Goal: Task Accomplishment & Management: Manage account settings

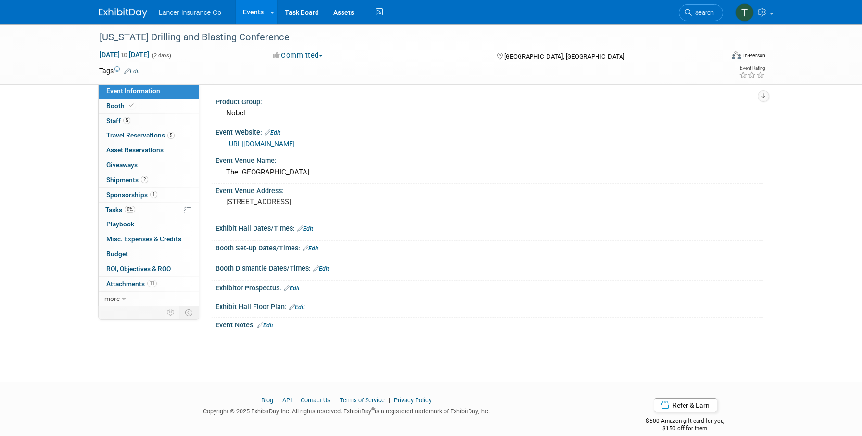
click at [254, 13] on link "Events" at bounding box center [253, 12] width 35 height 24
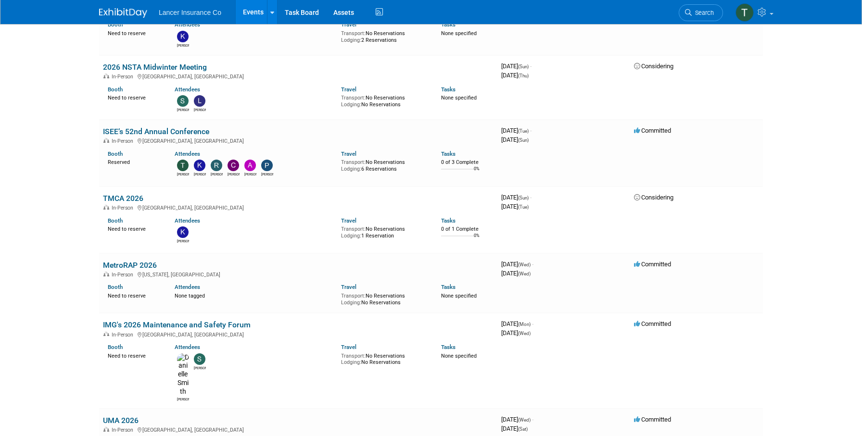
scroll to position [1440, 0]
click at [148, 128] on link "ISEE’s 52nd Annual Conference" at bounding box center [156, 132] width 106 height 9
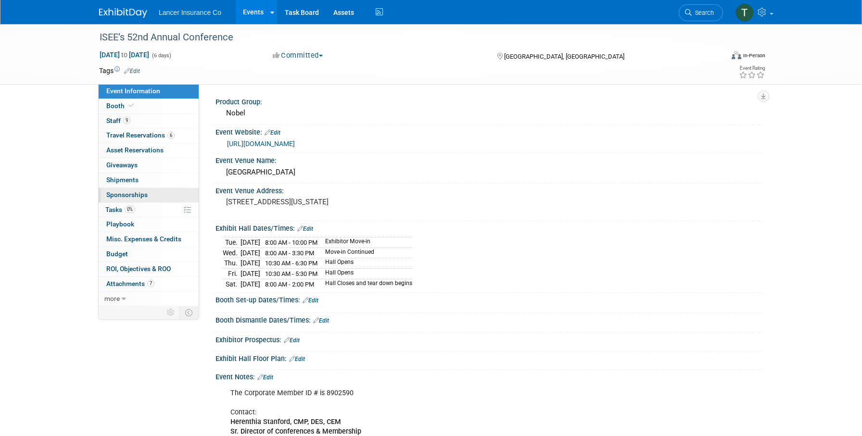
click at [114, 190] on link "0 Sponsorships 0" at bounding box center [149, 195] width 100 height 14
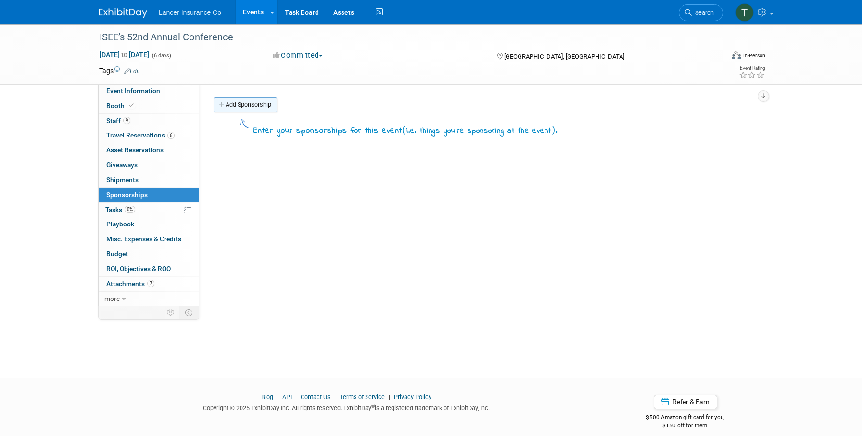
click at [237, 104] on link "Add Sponsorship" at bounding box center [244, 104] width 63 height 15
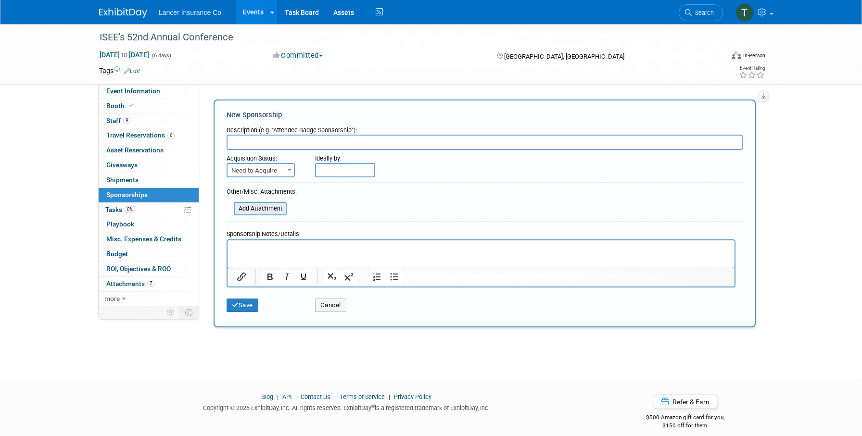
click at [260, 209] on input "file" at bounding box center [228, 209] width 114 height 12
click at [246, 168] on span "Need to Acquire" at bounding box center [260, 170] width 66 height 13
select select "2"
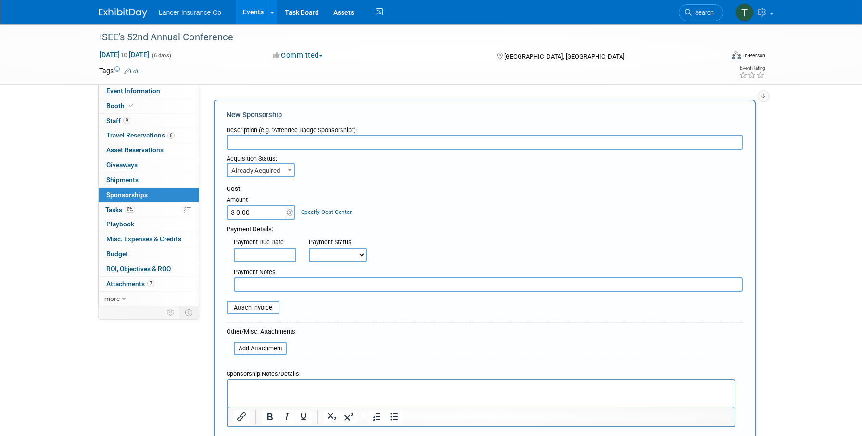
click at [248, 209] on input "$ 0.00" at bounding box center [256, 212] width 60 height 14
type input "$ 2,500.00"
click at [254, 306] on input "file" at bounding box center [221, 308] width 114 height 12
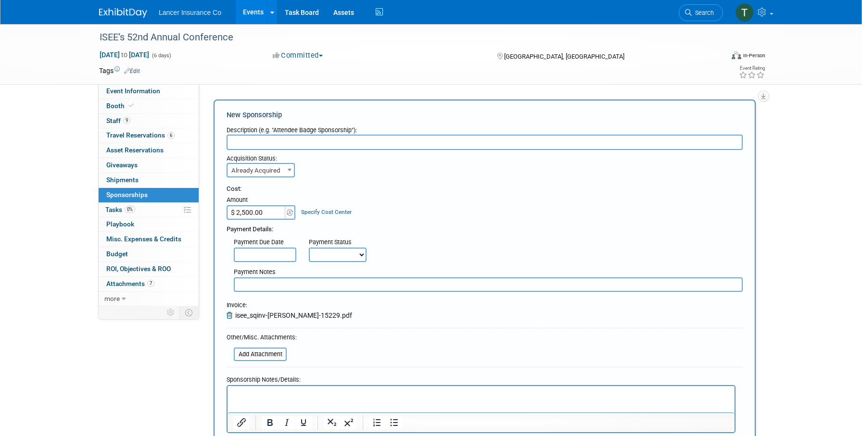
click at [251, 141] on input "text" at bounding box center [484, 142] width 516 height 15
paste input "VIDEO ROUNDUP / ALL CLEAR CHEERS & BEERS"
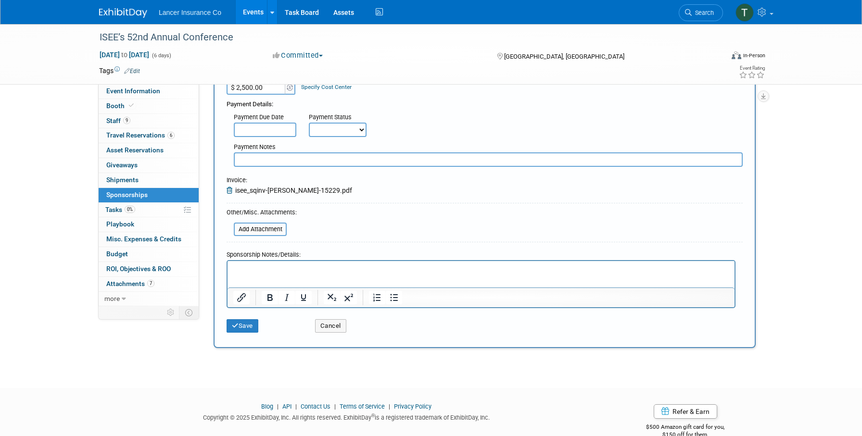
scroll to position [129, 0]
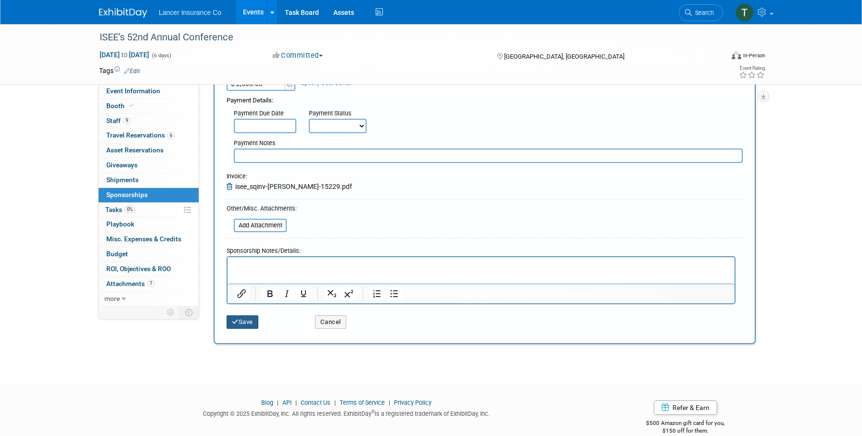
type input "VIDEO ROUNDUP / ALL CLEAR CHEERS & BEERS Sponsorship"
click at [246, 325] on button "Save" at bounding box center [242, 321] width 32 height 13
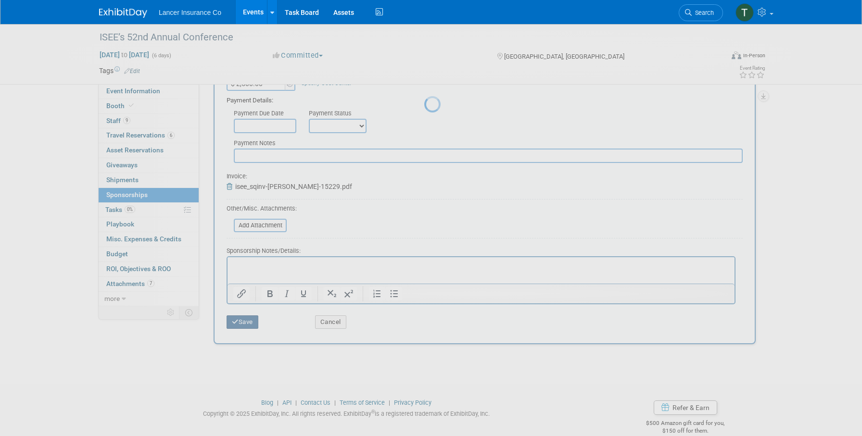
scroll to position [10, 0]
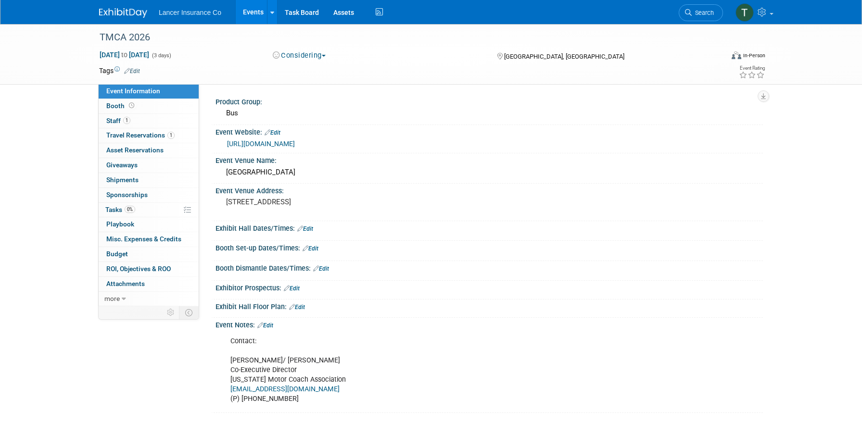
click at [252, 12] on link "Events" at bounding box center [253, 12] width 35 height 24
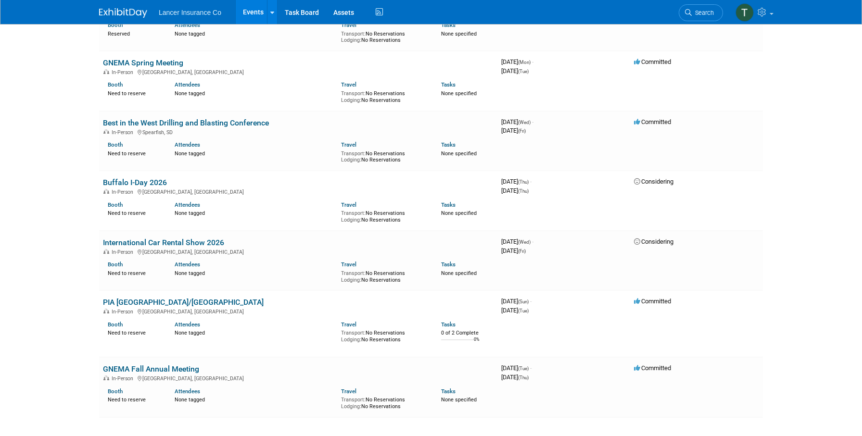
scroll to position [1856, 0]
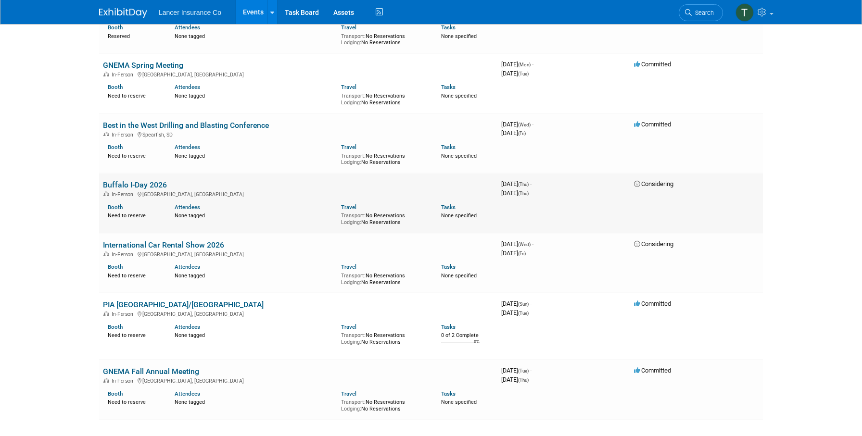
click at [130, 180] on link "Buffalo I-Day 2026" at bounding box center [135, 184] width 64 height 9
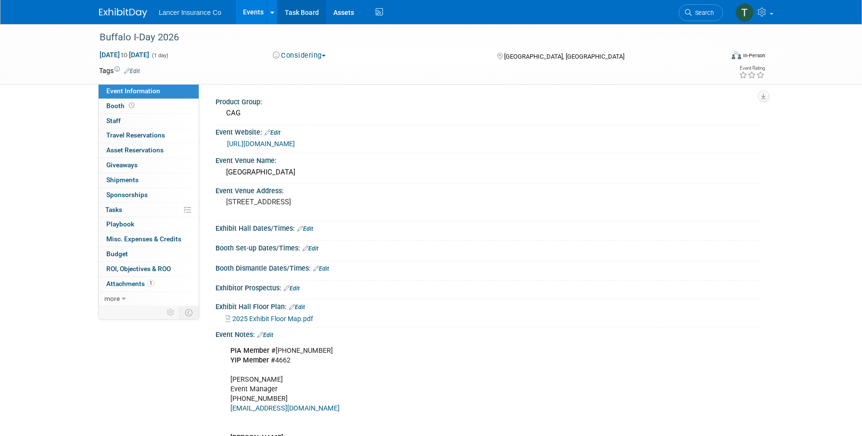
click at [288, 16] on link "Task Board" at bounding box center [301, 12] width 49 height 24
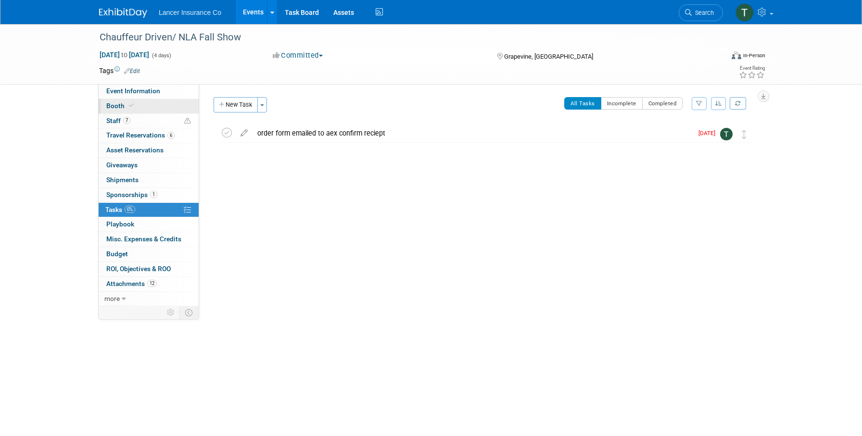
click at [119, 101] on link "Booth" at bounding box center [149, 106] width 100 height 14
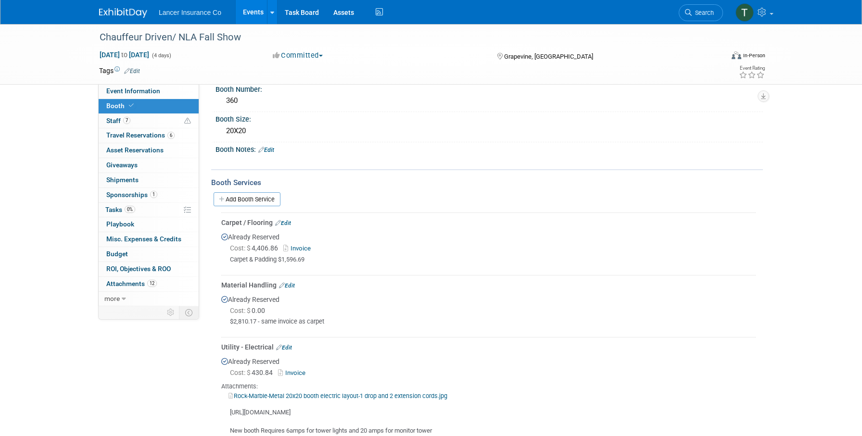
scroll to position [54, 0]
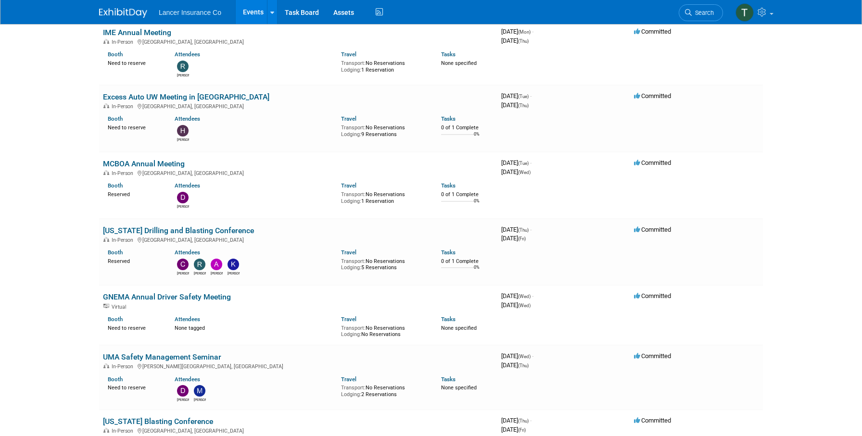
scroll to position [793, 0]
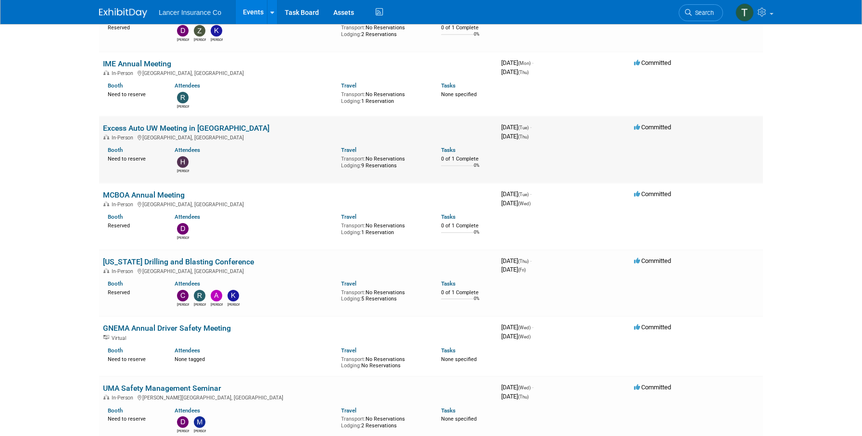
click at [132, 124] on link "Excess Auto UW Meeting in JAX" at bounding box center [186, 128] width 166 height 9
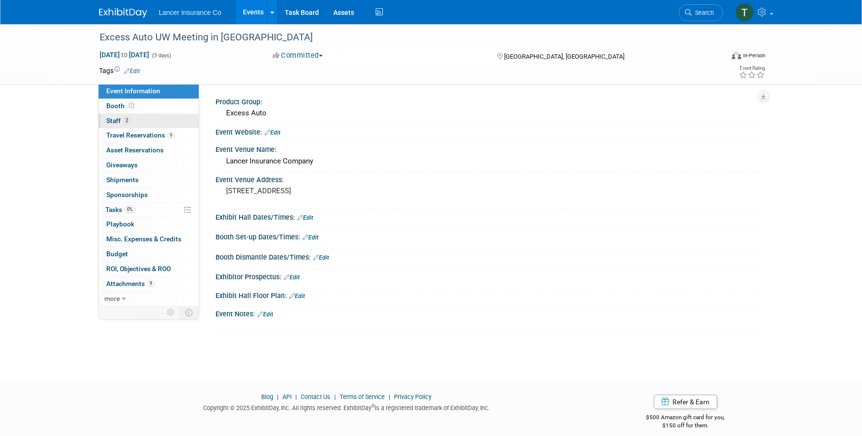
click at [115, 123] on span "Staff 2" at bounding box center [118, 121] width 24 height 8
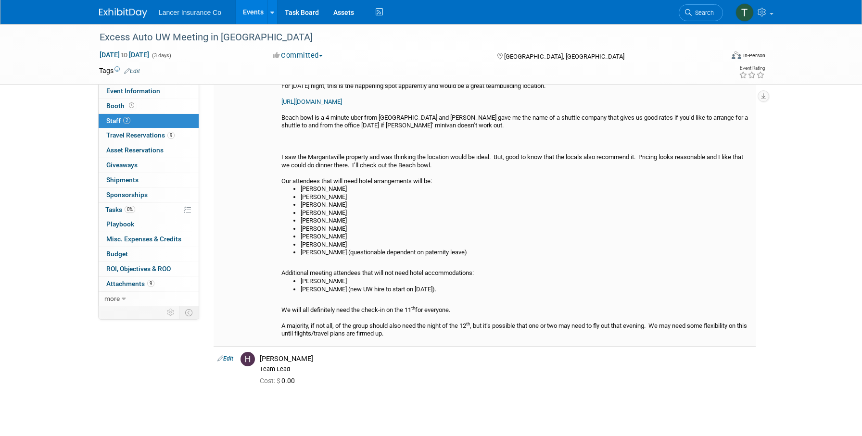
scroll to position [169, 0]
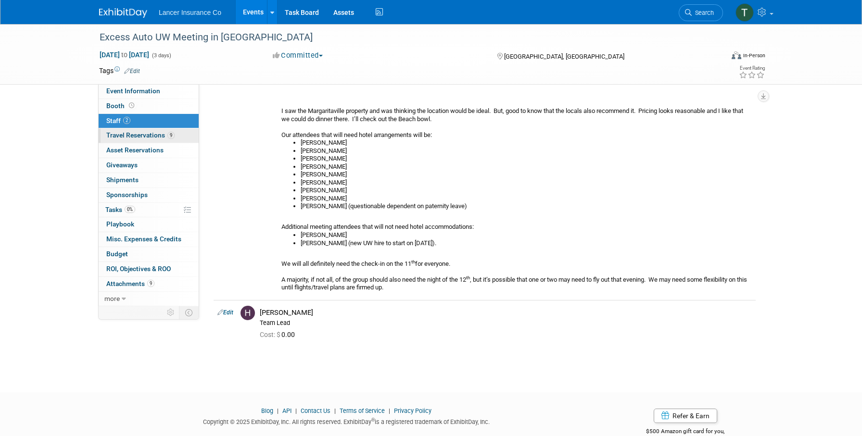
click at [130, 136] on span "Travel Reservations 9" at bounding box center [140, 135] width 68 height 8
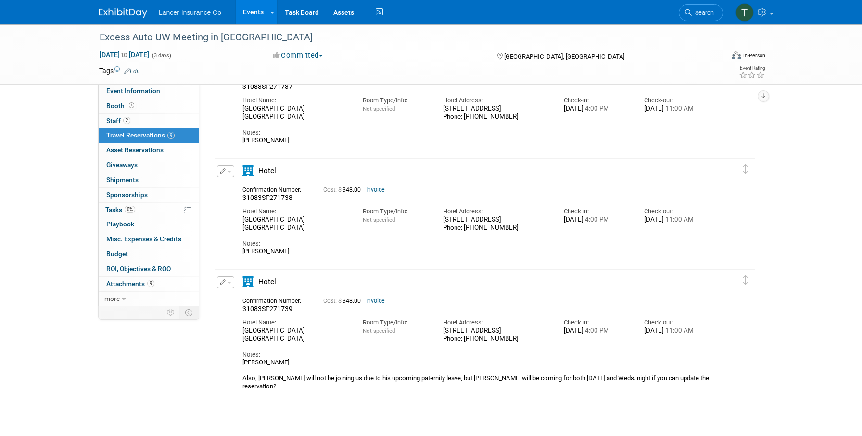
scroll to position [796, 0]
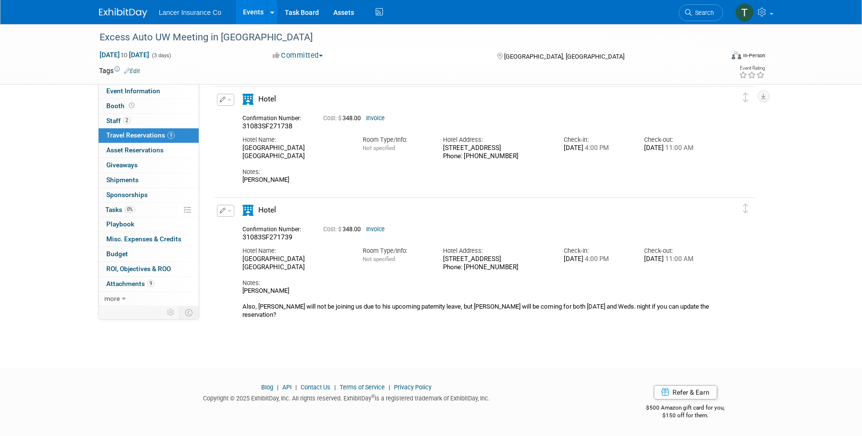
click at [225, 210] on button "button" at bounding box center [225, 211] width 17 height 12
click at [238, 230] on button "Edit Reservation" at bounding box center [257, 228] width 81 height 14
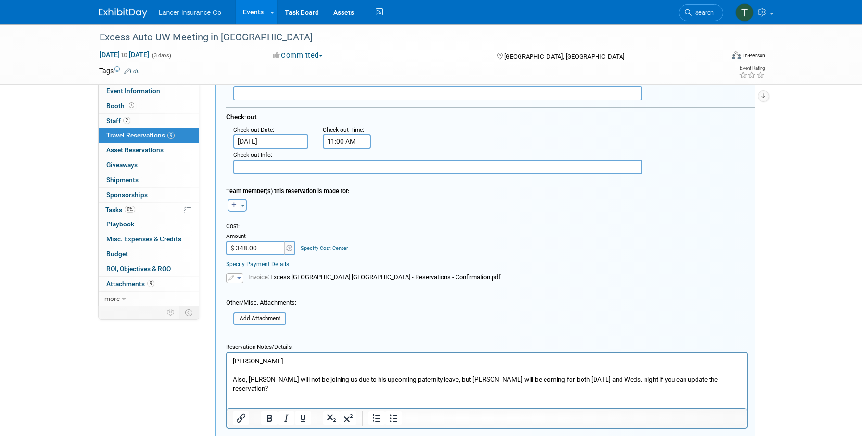
scroll to position [1239, 0]
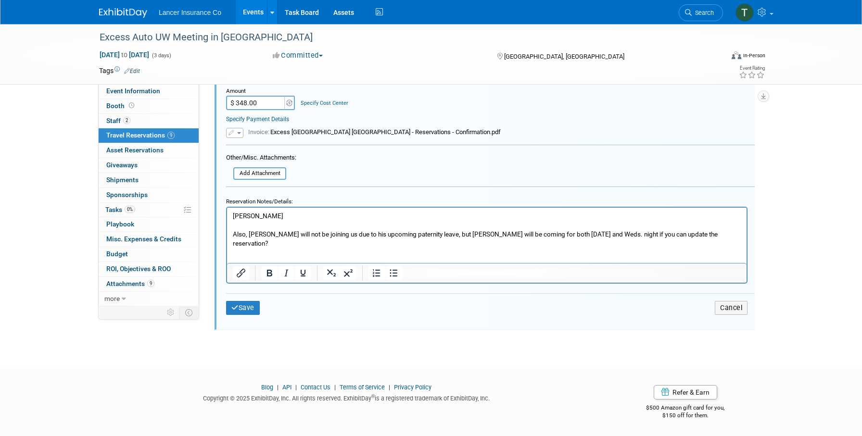
click at [262, 246] on html "James Duval Also, James Duval will not be joining us due to his upcoming patern…" at bounding box center [486, 227] width 519 height 40
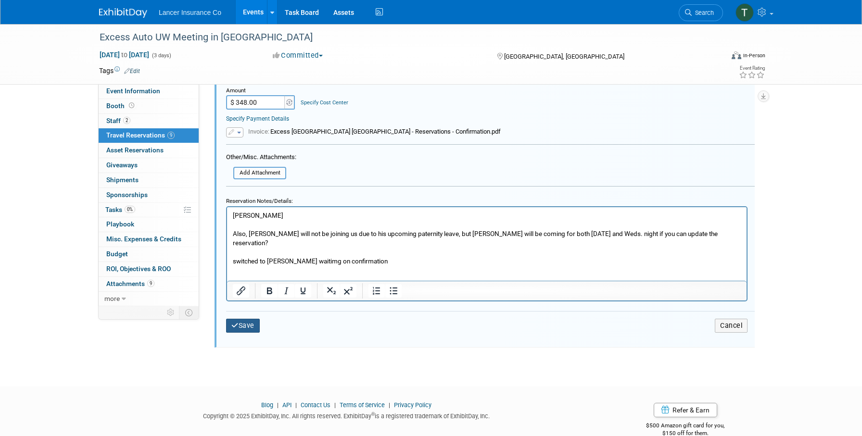
click at [255, 327] on button "Save" at bounding box center [243, 326] width 34 height 14
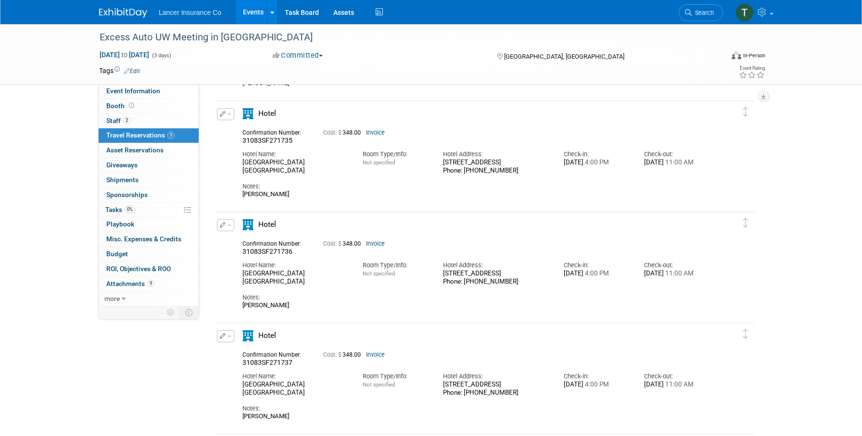
scroll to position [445, 0]
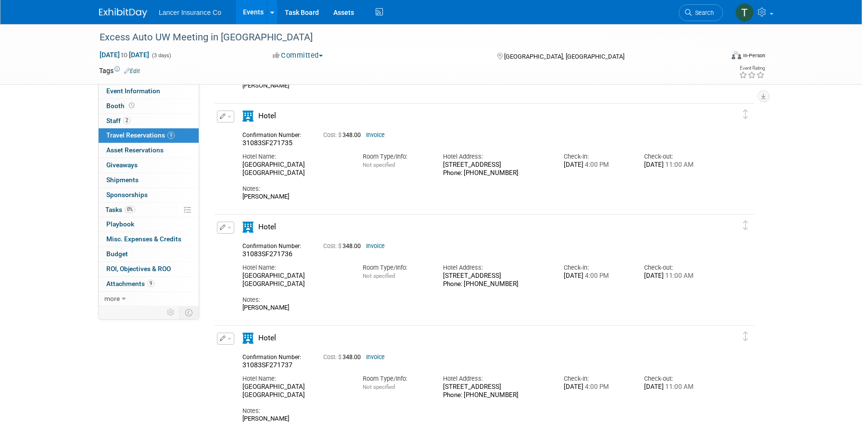
click at [227, 116] on button "button" at bounding box center [225, 117] width 17 height 12
click at [240, 131] on button "Edit Reservation" at bounding box center [257, 133] width 81 height 14
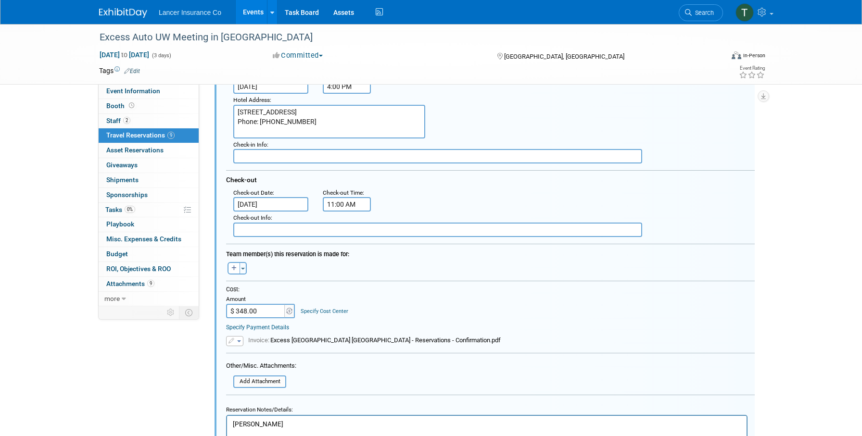
scroll to position [588, 0]
drag, startPoint x: 259, startPoint y: 310, endPoint x: 246, endPoint y: 309, distance: 12.5
click at [246, 309] on input "$ 348.00" at bounding box center [256, 309] width 60 height 14
drag, startPoint x: 263, startPoint y: 309, endPoint x: 238, endPoint y: 310, distance: 25.0
click at [238, 310] on input "$ 348.00" at bounding box center [256, 309] width 60 height 14
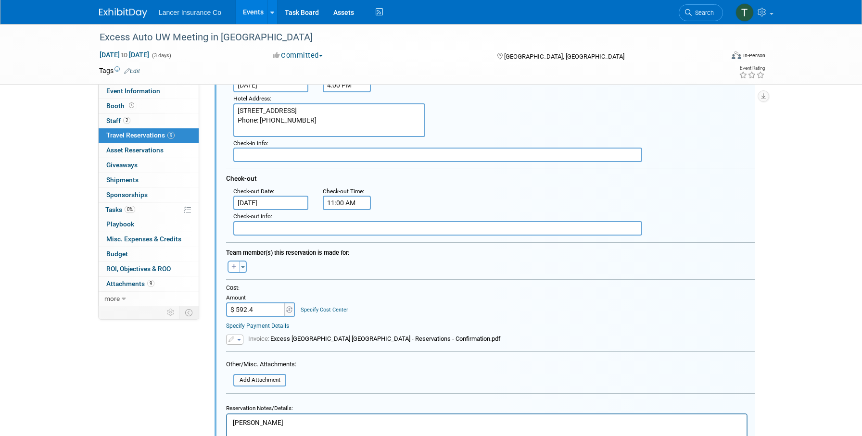
type input "$ 592.47"
click at [376, 288] on div "Cost:" at bounding box center [490, 288] width 528 height 8
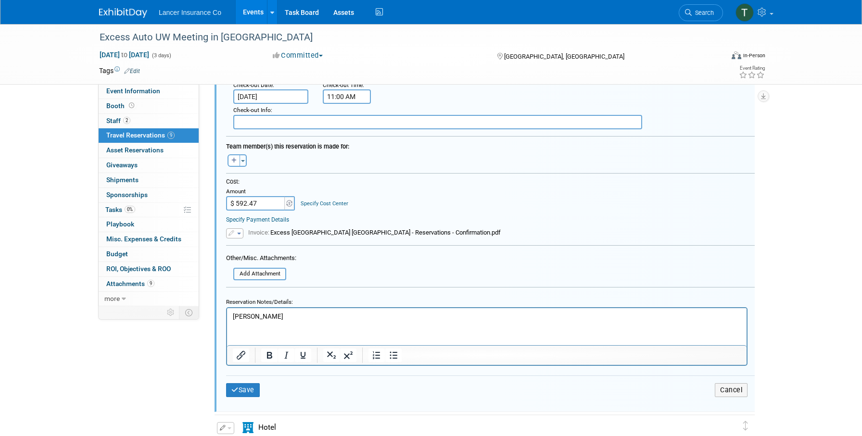
scroll to position [701, 0]
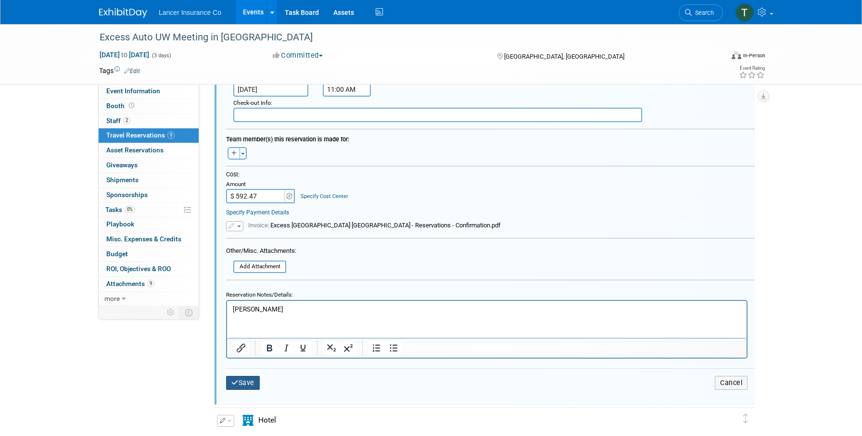
click at [244, 381] on button "Save" at bounding box center [243, 383] width 34 height 14
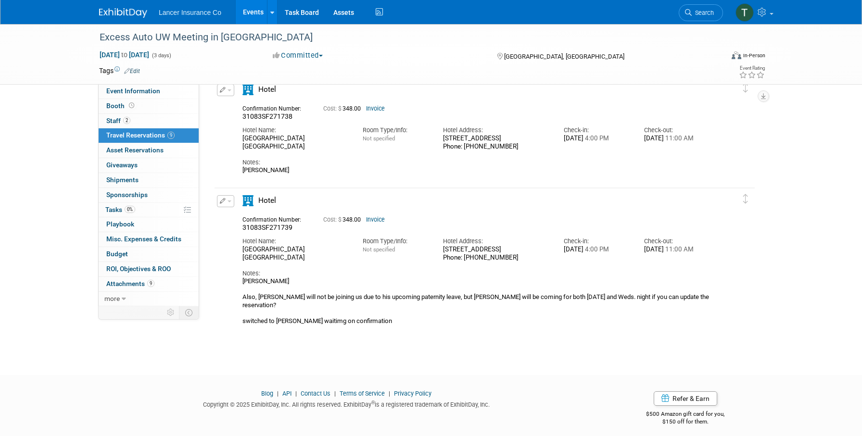
scroll to position [812, 0]
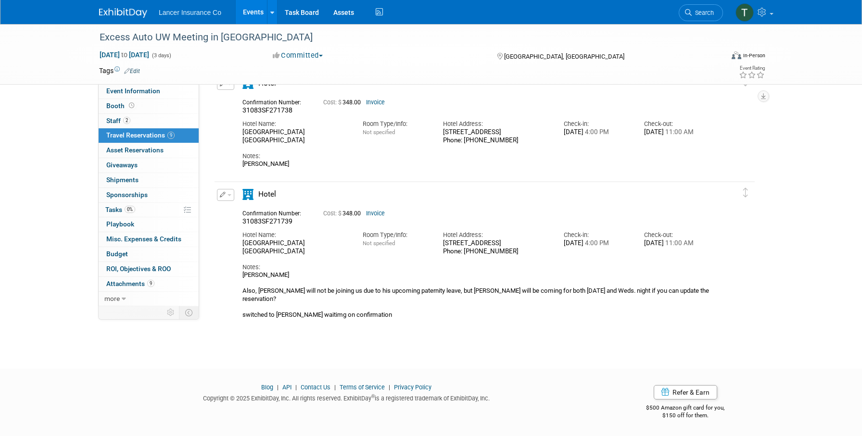
click at [229, 196] on button "button" at bounding box center [225, 195] width 17 height 12
click at [251, 213] on button "Edit Reservation" at bounding box center [257, 212] width 81 height 14
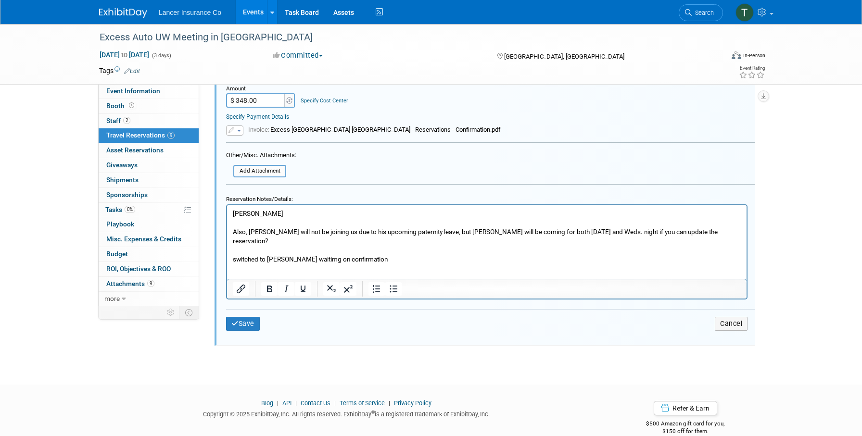
scroll to position [1242, 0]
click at [371, 248] on p "James Duval Also, James Duval will not be joining us due to his upcoming patern…" at bounding box center [487, 235] width 508 height 55
drag, startPoint x: 292, startPoint y: 250, endPoint x: 416, endPoint y: 252, distance: 124.1
click at [416, 252] on p "James Duval Also, James Duval will not be joining us due to his upcoming patern…" at bounding box center [487, 235] width 508 height 55
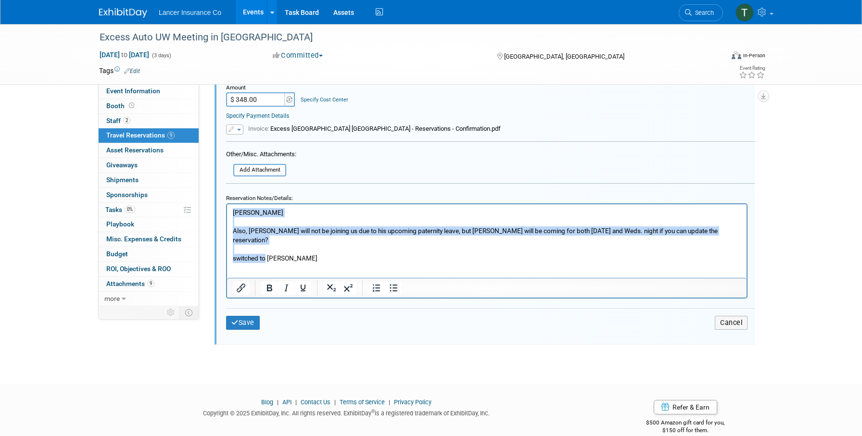
drag, startPoint x: 267, startPoint y: 250, endPoint x: 180, endPoint y: 192, distance: 103.7
click at [227, 204] on html "James Duval Also, James Duval will not be joining us due to his upcoming patern…" at bounding box center [486, 233] width 519 height 59
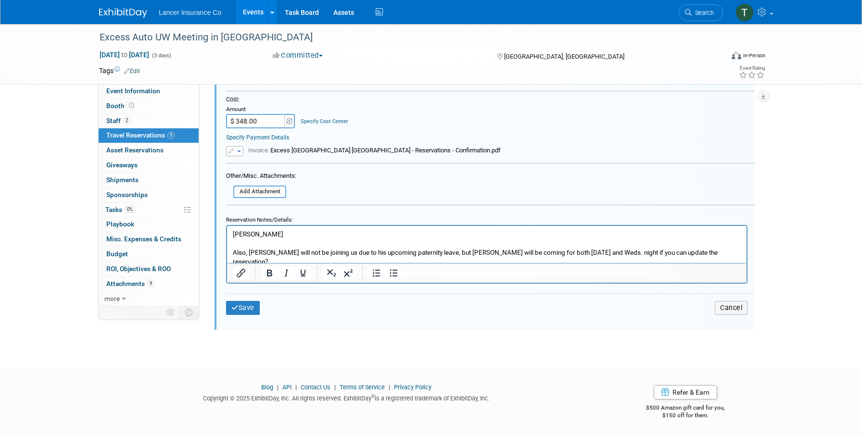
scroll to position [1221, 0]
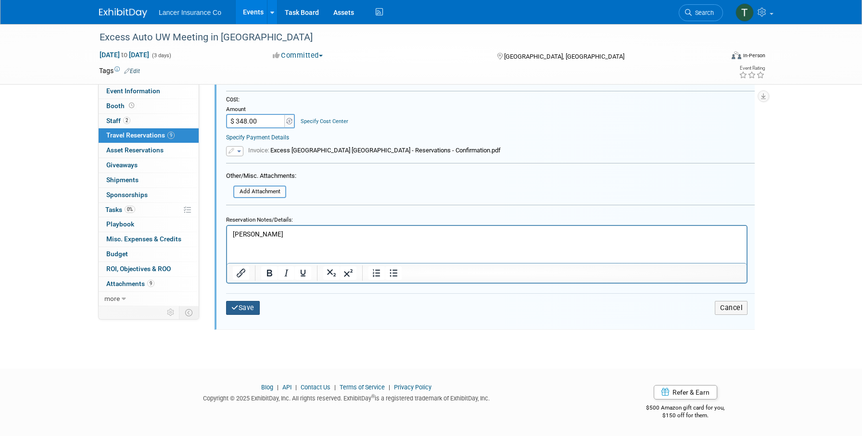
click at [250, 310] on button "Save" at bounding box center [243, 308] width 34 height 14
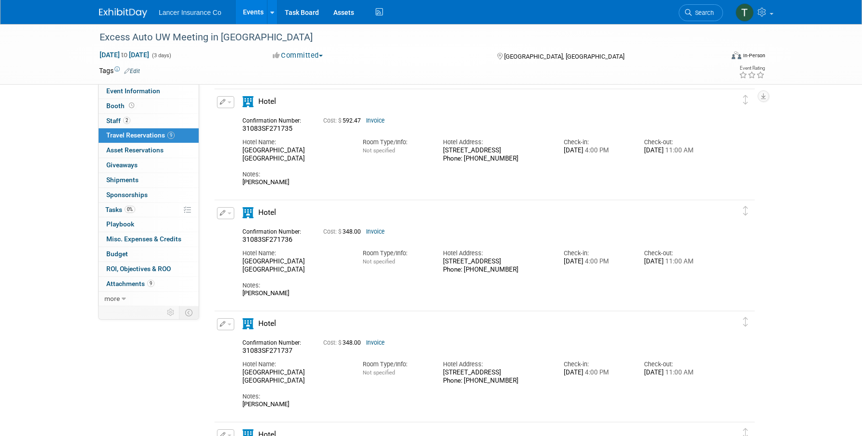
scroll to position [465, 0]
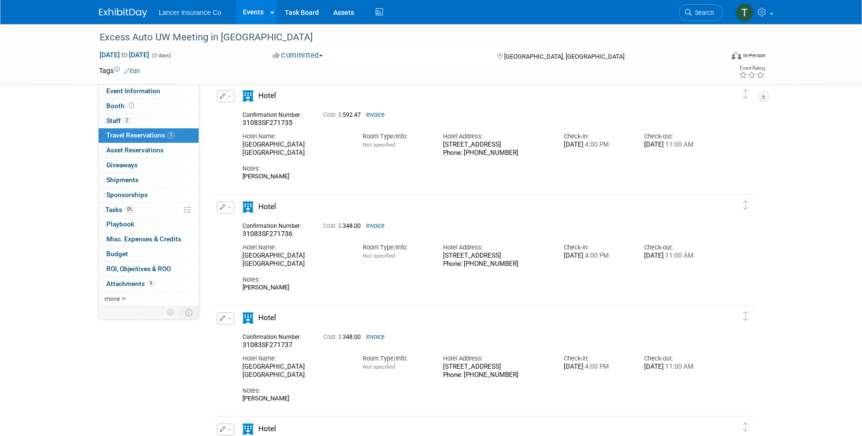
click at [227, 95] on button "button" at bounding box center [225, 96] width 17 height 12
click at [235, 114] on button "Edit Reservation" at bounding box center [257, 113] width 81 height 14
select select "10"
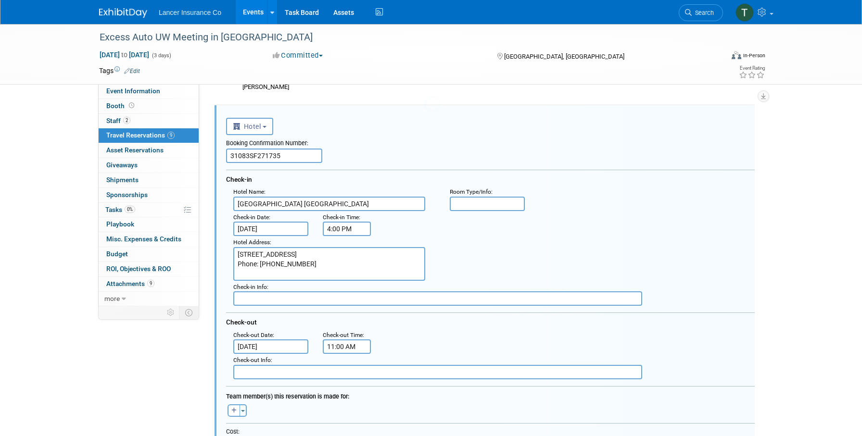
scroll to position [440, 0]
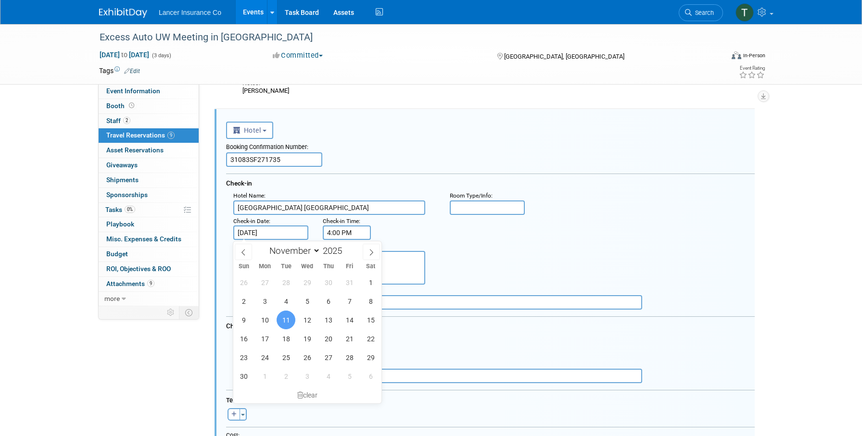
click at [260, 234] on input "Nov 11, 2025" at bounding box center [270, 232] width 75 height 14
click at [266, 317] on span "10" at bounding box center [264, 320] width 19 height 19
type input "Nov 10, 2025"
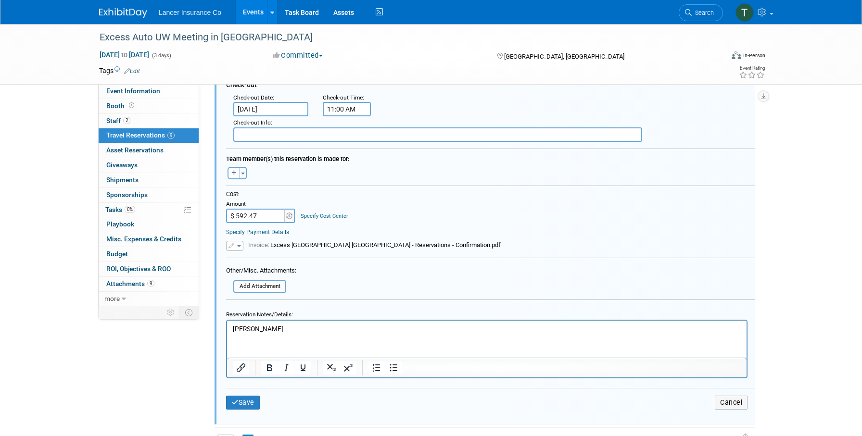
scroll to position [683, 0]
click at [245, 398] on button "Save" at bounding box center [243, 401] width 34 height 14
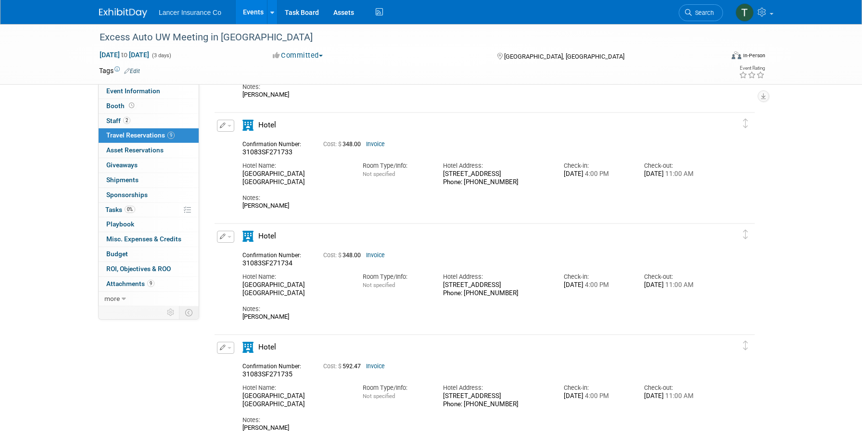
scroll to position [214, 0]
click at [378, 146] on link "Invoice" at bounding box center [375, 143] width 19 height 7
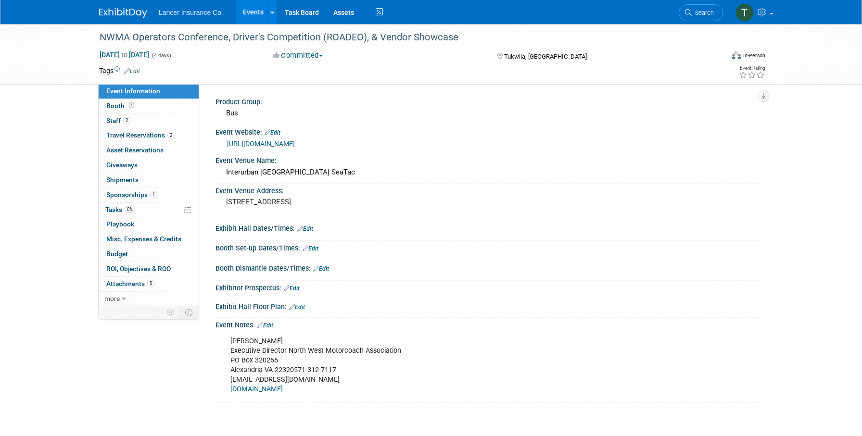
click at [247, 14] on link "Events" at bounding box center [253, 12] width 35 height 24
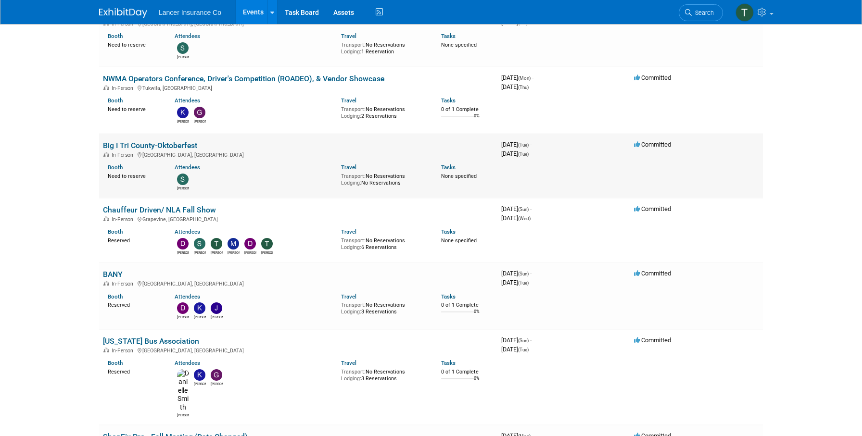
scroll to position [353, 0]
click at [153, 203] on td "Chauffeur Driven/ NLA Fall Show In-Person Grapevine, TX Booth Reserved Attendee…" at bounding box center [298, 230] width 398 height 64
click at [145, 207] on link "Chauffeur Driven/ NLA Fall Show" at bounding box center [159, 209] width 113 height 9
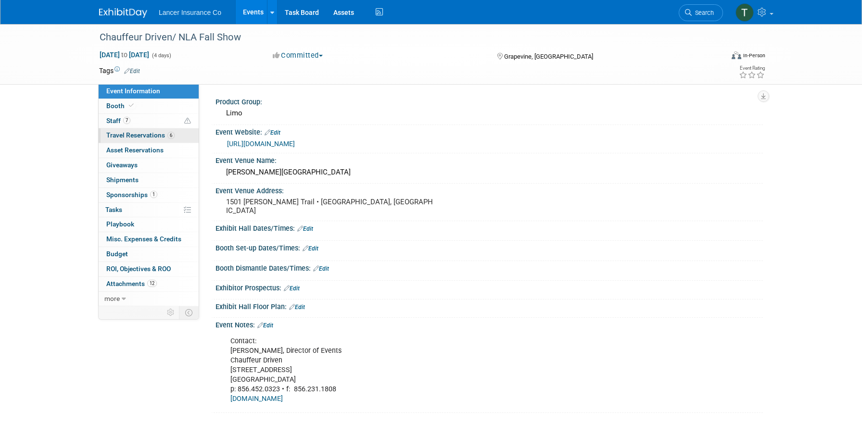
click at [124, 137] on span "Travel Reservations 6" at bounding box center [140, 135] width 68 height 8
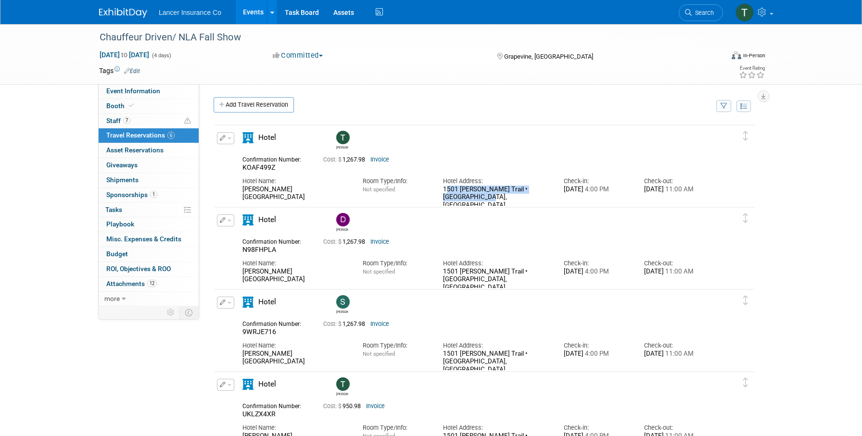
drag, startPoint x: 474, startPoint y: 200, endPoint x: 440, endPoint y: 192, distance: 34.6
click at [440, 192] on div "Hotel Address: [STREET_ADDRESS][PERSON_NAME] • [GEOGRAPHIC_DATA], [GEOGRAPHIC_D…" at bounding box center [496, 191] width 120 height 38
click at [115, 87] on link "Event Information" at bounding box center [149, 91] width 100 height 14
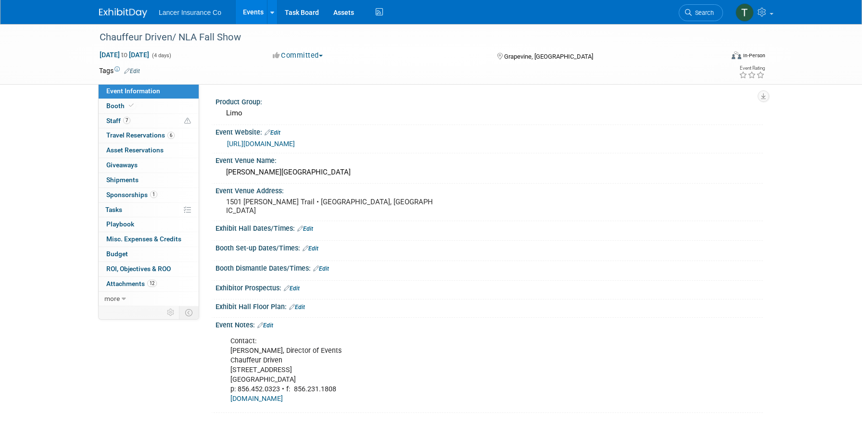
click at [279, 143] on link "[URL][DOMAIN_NAME]" at bounding box center [261, 144] width 68 height 8
